Goal: Transaction & Acquisition: Purchase product/service

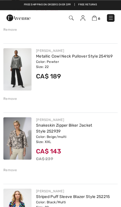
scroll to position [114, 0]
click at [12, 96] on div "Remove" at bounding box center [10, 98] width 14 height 5
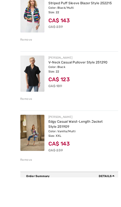
scroll to position [257, 0]
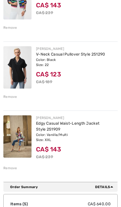
click at [14, 97] on div "Remove" at bounding box center [10, 96] width 14 height 5
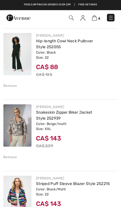
scroll to position [0, 0]
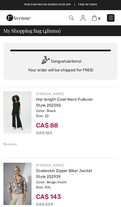
click at [108, 21] on link at bounding box center [111, 18] width 8 height 8
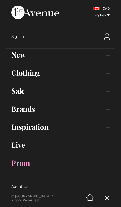
click at [105, 130] on link "Inspiration Toggle submenu" at bounding box center [61, 127] width 110 height 12
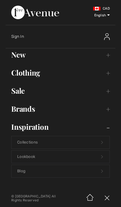
click at [110, 77] on link "Clothing Toggle submenu" at bounding box center [61, 72] width 110 height 12
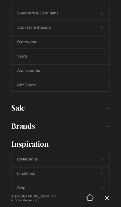
scroll to position [134, 0]
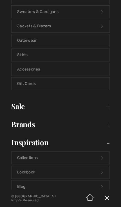
click at [36, 72] on link "Accessories" at bounding box center [61, 69] width 98 height 12
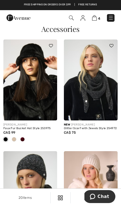
click at [112, 20] on img at bounding box center [111, 18] width 6 height 6
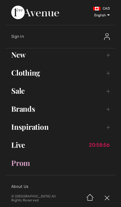
click at [108, 94] on link "Sale Toggle submenu" at bounding box center [61, 90] width 110 height 12
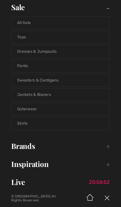
scroll to position [85, 0]
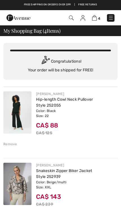
click at [105, 4] on div "Free shipping on orders over $99 | Free Returns" at bounding box center [60, 8] width 121 height 10
click at [113, 20] on img at bounding box center [111, 18] width 6 height 6
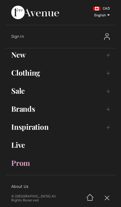
click at [106, 58] on link "New Toggle submenu" at bounding box center [61, 54] width 110 height 12
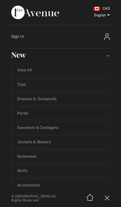
click at [48, 144] on link "Jackets & Blazers" at bounding box center [61, 142] width 98 height 12
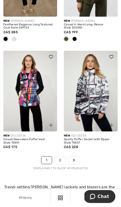
scroll to position [1961, 0]
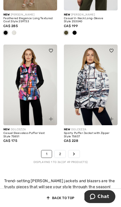
click at [64, 152] on link "2" at bounding box center [60, 153] width 11 height 7
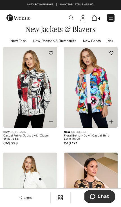
click at [70, 19] on img at bounding box center [71, 17] width 5 height 5
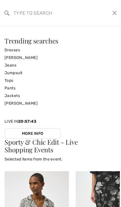
click at [33, 59] on link "[PERSON_NAME]" at bounding box center [61, 58] width 112 height 8
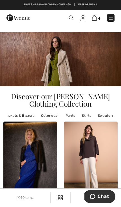
scroll to position [0, 84]
click at [50, 115] on link "Outerwear" at bounding box center [55, 115] width 24 height 7
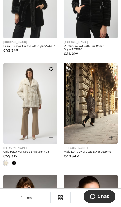
scroll to position [319, 0]
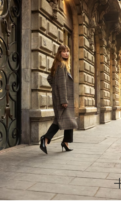
click at [64, 54] on img at bounding box center [91, 94] width 54 height 81
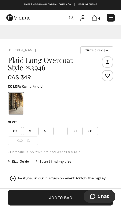
scroll to position [162, 0]
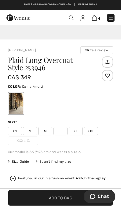
click at [95, 135] on div "XS S M L XL XXL XXXL" at bounding box center [60, 136] width 105 height 18
click at [94, 133] on span "XXL" at bounding box center [91, 131] width 14 height 8
click at [26, 143] on span "XXXL" at bounding box center [23, 140] width 30 height 8
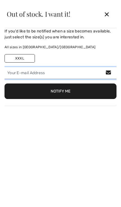
click at [50, 74] on input "email" at bounding box center [61, 73] width 112 height 12
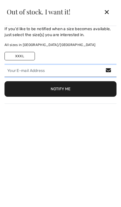
type input "smithginny966@gmail.com"
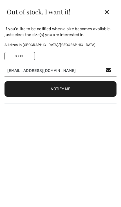
scroll to position [164, 0]
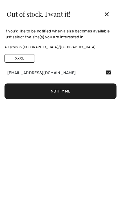
click at [80, 91] on button "Notify Me" at bounding box center [61, 90] width 112 height 15
click at [109, 15] on div "✕" at bounding box center [106, 14] width 15 height 12
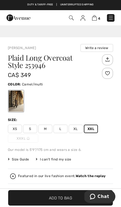
click at [21, 159] on span "Size Guide" at bounding box center [18, 159] width 21 height 5
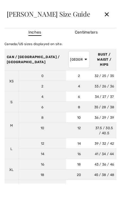
click at [108, 15] on div "✕" at bounding box center [106, 14] width 15 height 12
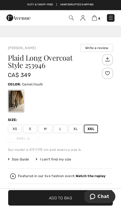
click at [96, 17] on img at bounding box center [94, 17] width 5 height 5
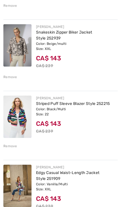
scroll to position [146, 0]
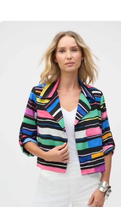
click at [19, 87] on img at bounding box center [17, 108] width 28 height 42
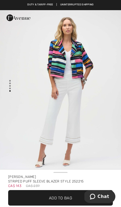
scroll to position [771, 0]
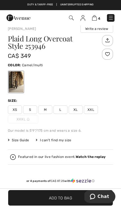
click at [112, 18] on img at bounding box center [111, 18] width 6 height 6
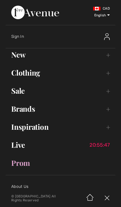
click at [109, 111] on link "Brands Open submenu" at bounding box center [61, 109] width 110 height 12
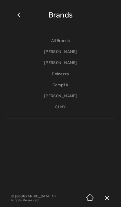
click at [73, 54] on link "[PERSON_NAME]" at bounding box center [61, 51] width 98 height 11
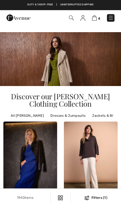
checkbox input "true"
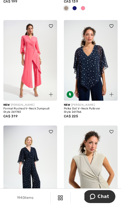
scroll to position [551, 0]
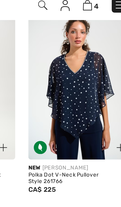
click at [64, 61] on img at bounding box center [91, 57] width 54 height 81
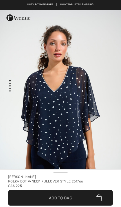
checkbox input "true"
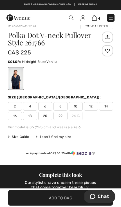
scroll to position [187, 0]
click at [64, 118] on span "22" at bounding box center [61, 116] width 14 height 8
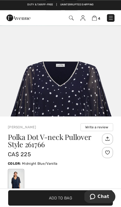
scroll to position [65, 0]
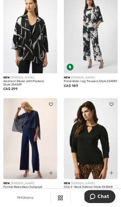
scroll to position [2028, 0]
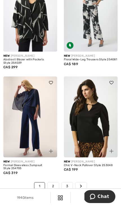
click at [54, 183] on link "2" at bounding box center [53, 185] width 11 height 7
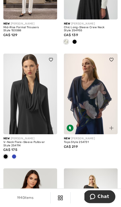
scroll to position [515, 0]
click at [39, 113] on img at bounding box center [30, 94] width 54 height 81
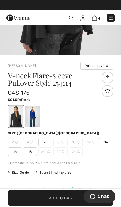
scroll to position [146, 0]
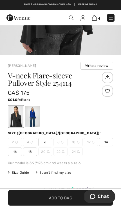
click at [35, 121] on div at bounding box center [32, 116] width 15 height 21
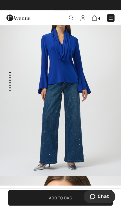
scroll to position [16, 0]
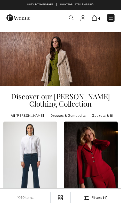
checkbox input "true"
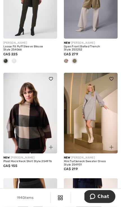
scroll to position [1963, 0]
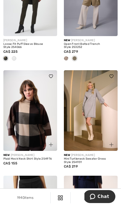
click at [113, 165] on div "New JOSEPH RIBKOFF Mini Turtleneck Sweater Dress Style 254931 CA$ 219" at bounding box center [91, 163] width 54 height 25
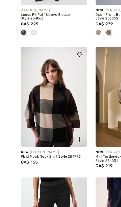
scroll to position [1990, 0]
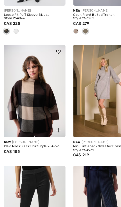
click at [40, 94] on img at bounding box center [30, 83] width 54 height 81
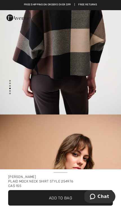
scroll to position [623, 0]
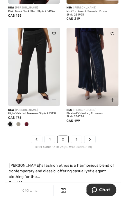
scroll to position [2112, 0]
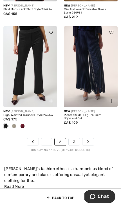
click at [74, 139] on link "3" at bounding box center [74, 141] width 11 height 7
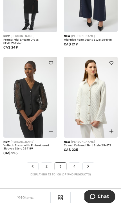
scroll to position [2061, 0]
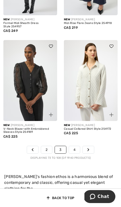
click at [77, 147] on link "4" at bounding box center [74, 149] width 11 height 7
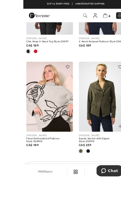
scroll to position [614, 0]
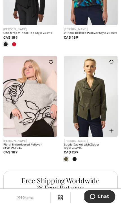
click at [45, 112] on img at bounding box center [30, 96] width 54 height 81
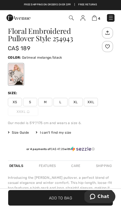
scroll to position [899, 0]
click at [95, 104] on span "XXL" at bounding box center [91, 102] width 14 height 8
click at [73, 205] on span "✔ Added to Bag Add to Bag" at bounding box center [60, 197] width 105 height 15
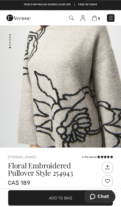
scroll to position [38, 0]
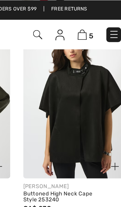
scroll to position [2067, 0]
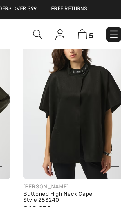
click at [99, 76] on div at bounding box center [108, 83] width 19 height 19
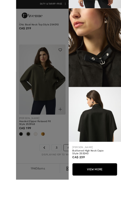
scroll to position [2106, 0]
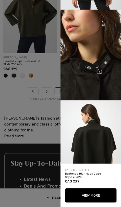
click at [98, 195] on button "View More" at bounding box center [91, 195] width 52 height 14
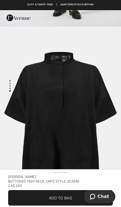
scroll to position [736, 0]
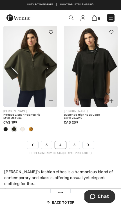
scroll to position [2053, 0]
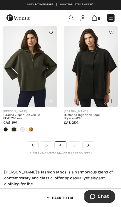
click at [77, 141] on link "5" at bounding box center [74, 144] width 11 height 7
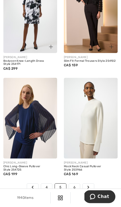
scroll to position [2033, 0]
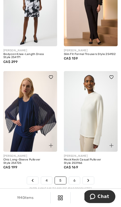
click at [77, 177] on link "6" at bounding box center [74, 180] width 11 height 7
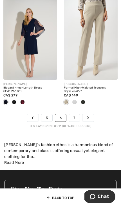
scroll to position [2108, 0]
click at [77, 116] on link "7" at bounding box center [74, 117] width 11 height 7
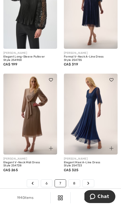
scroll to position [2049, 0]
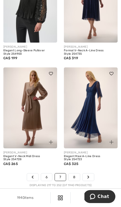
click at [77, 178] on link "8" at bounding box center [74, 176] width 11 height 7
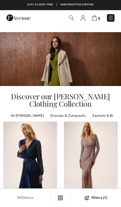
checkbox input "true"
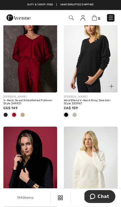
scroll to position [1943, 0]
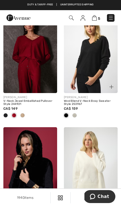
click at [96, 17] on img at bounding box center [94, 17] width 5 height 5
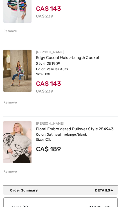
scroll to position [257, 0]
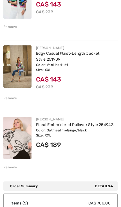
click at [14, 168] on div "Remove" at bounding box center [10, 166] width 14 height 5
